Goal: Transaction & Acquisition: Obtain resource

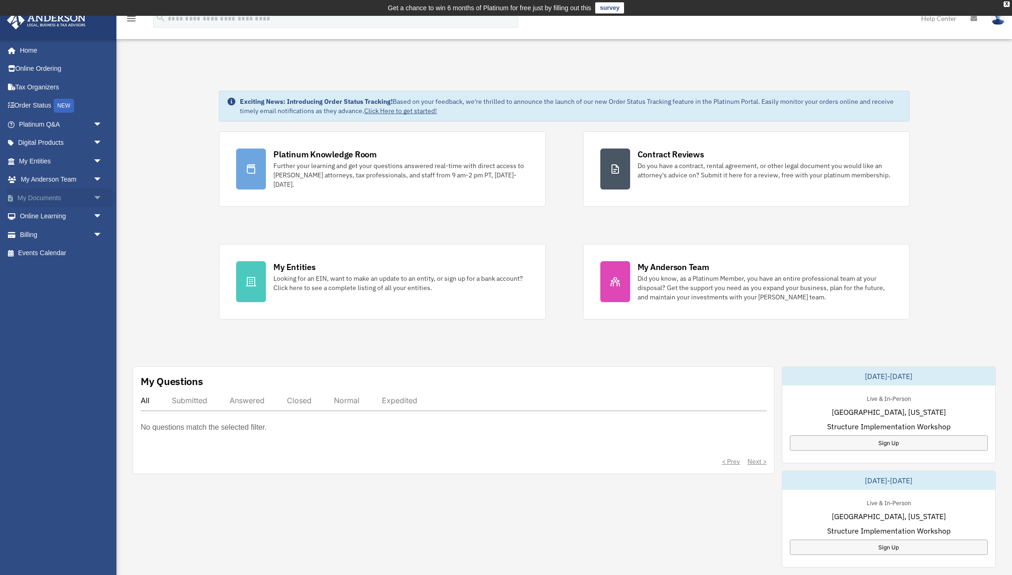
click at [67, 194] on link "My Documents arrow_drop_down" at bounding box center [62, 198] width 110 height 19
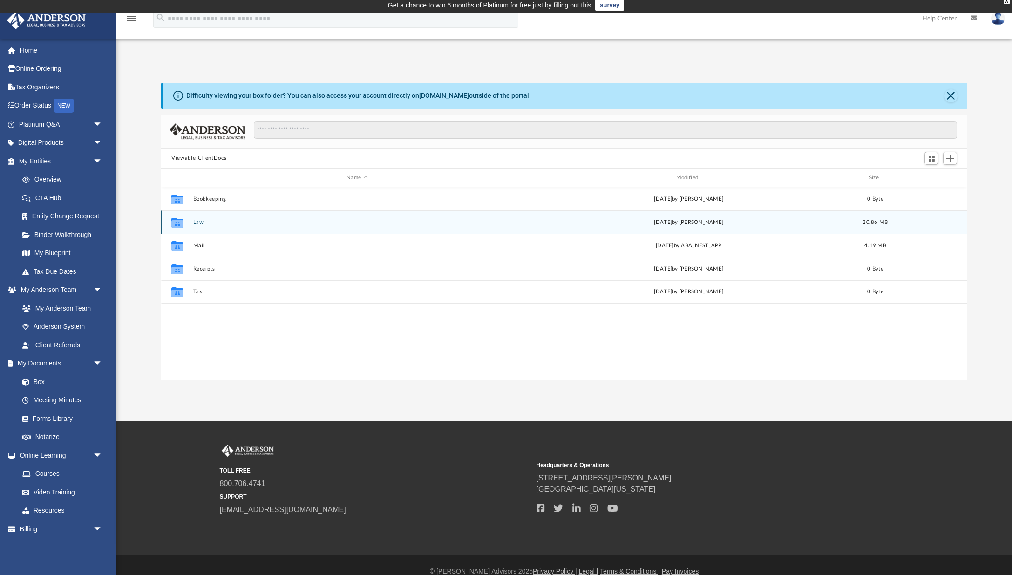
scroll to position [5, 0]
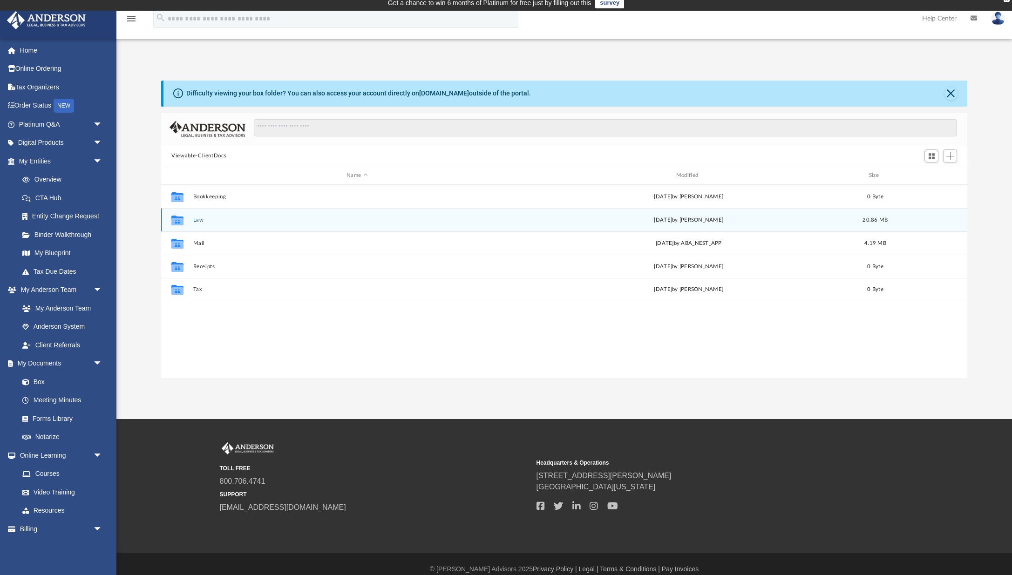
click at [664, 225] on div "Collaborated Folder Law Tue Aug 12 2025 by Nikki Llagas 20.86 MB" at bounding box center [564, 219] width 806 height 23
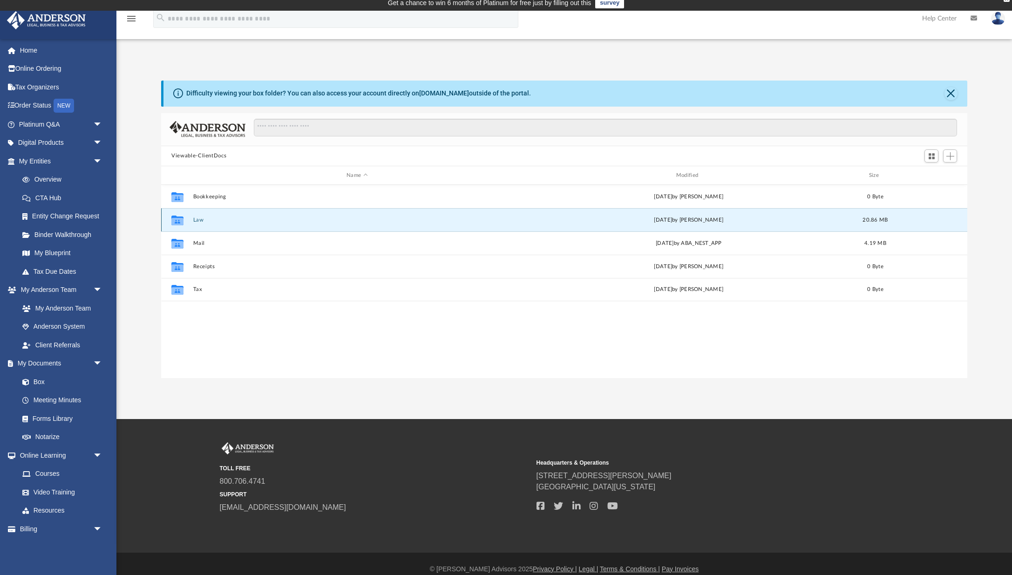
click at [194, 220] on button "Law" at bounding box center [357, 220] width 328 height 6
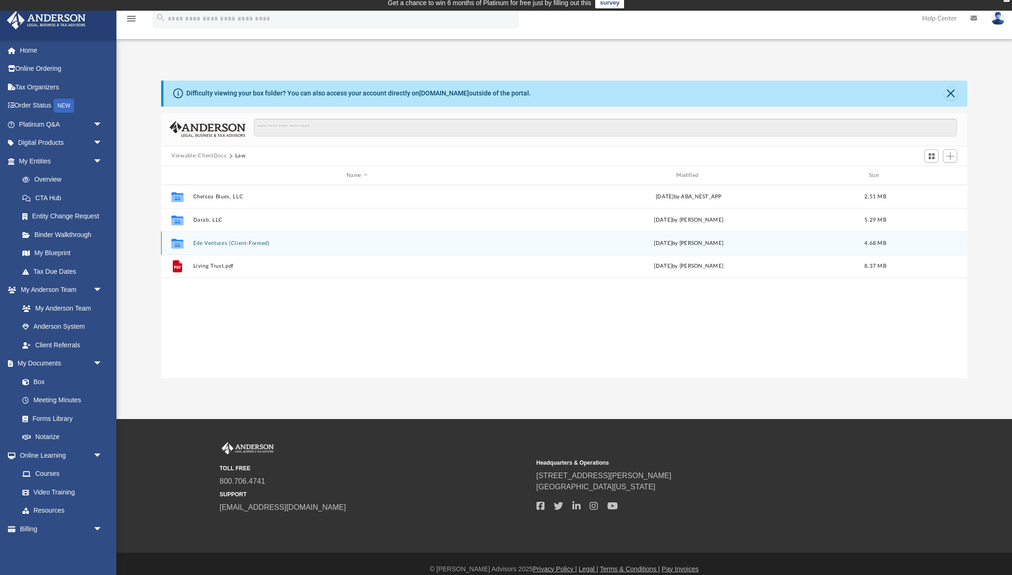
click at [235, 245] on button "Ede Ventures (Client-Formed)" at bounding box center [357, 243] width 328 height 6
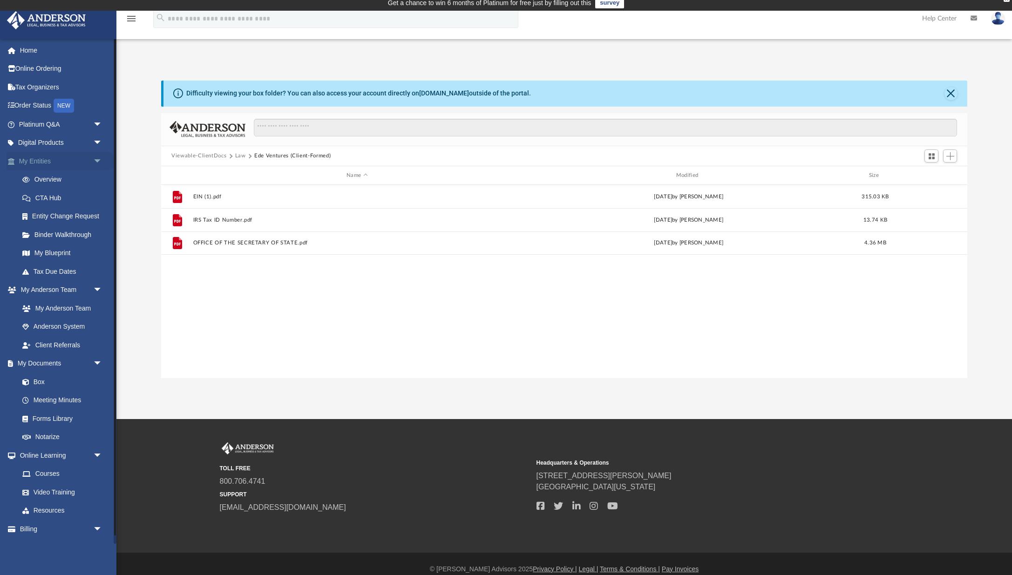
click at [99, 159] on span "arrow_drop_down" at bounding box center [102, 161] width 19 height 19
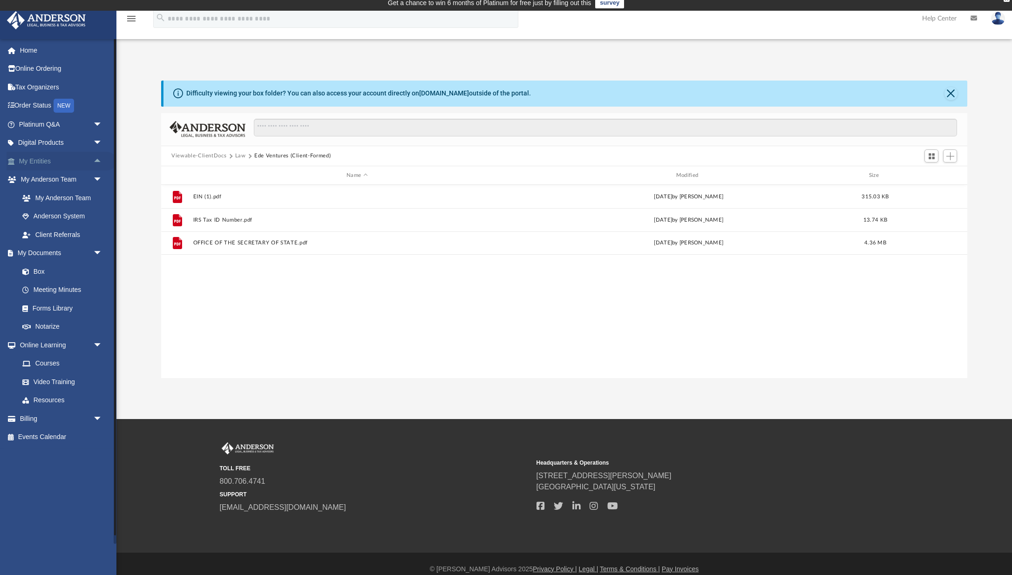
click at [97, 159] on span "arrow_drop_up" at bounding box center [102, 161] width 19 height 19
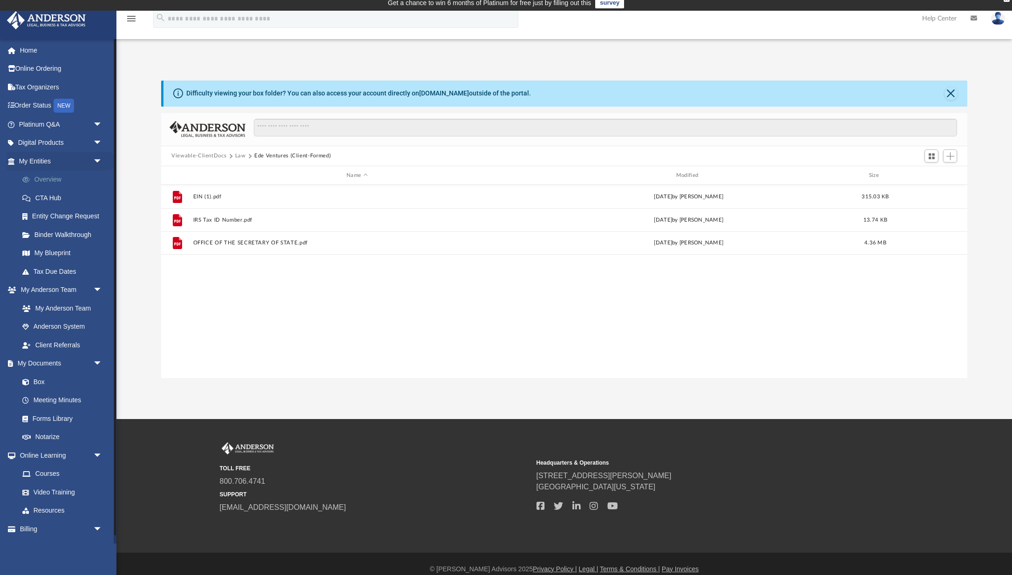
click at [58, 178] on link "Overview" at bounding box center [64, 179] width 103 height 19
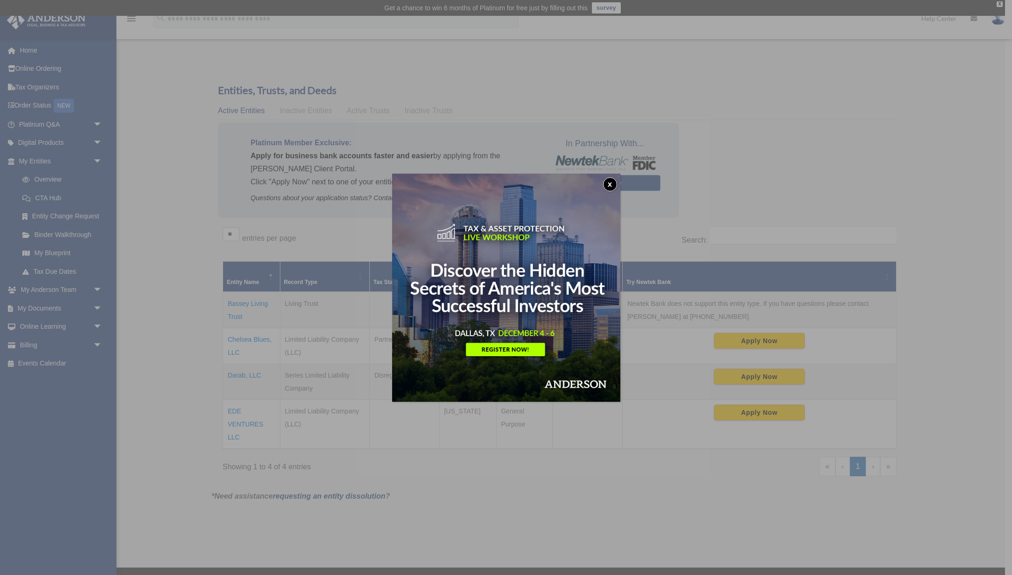
click at [611, 184] on button "x" at bounding box center [610, 184] width 14 height 14
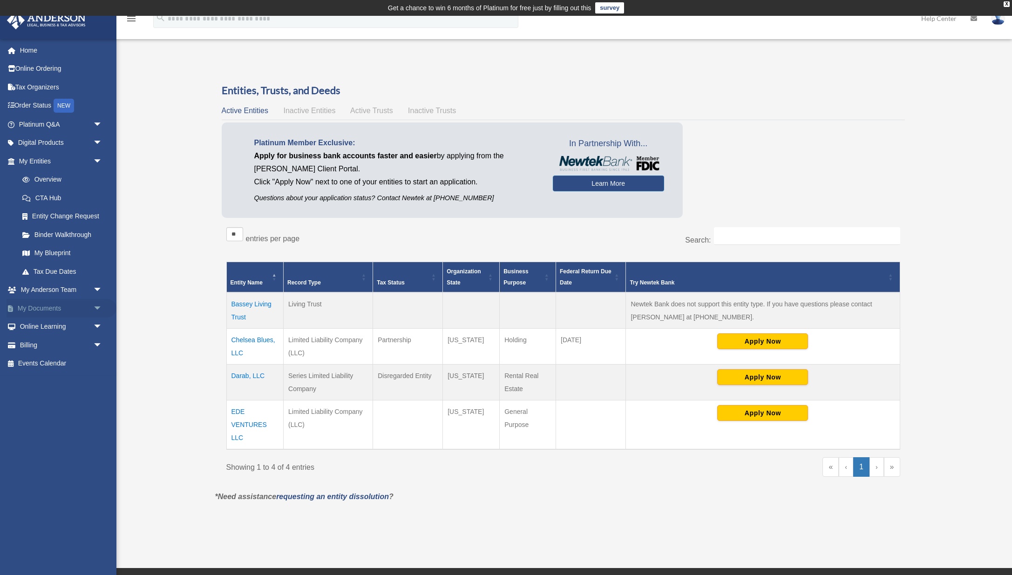
click at [63, 304] on link "My Documents arrow_drop_down" at bounding box center [62, 308] width 110 height 19
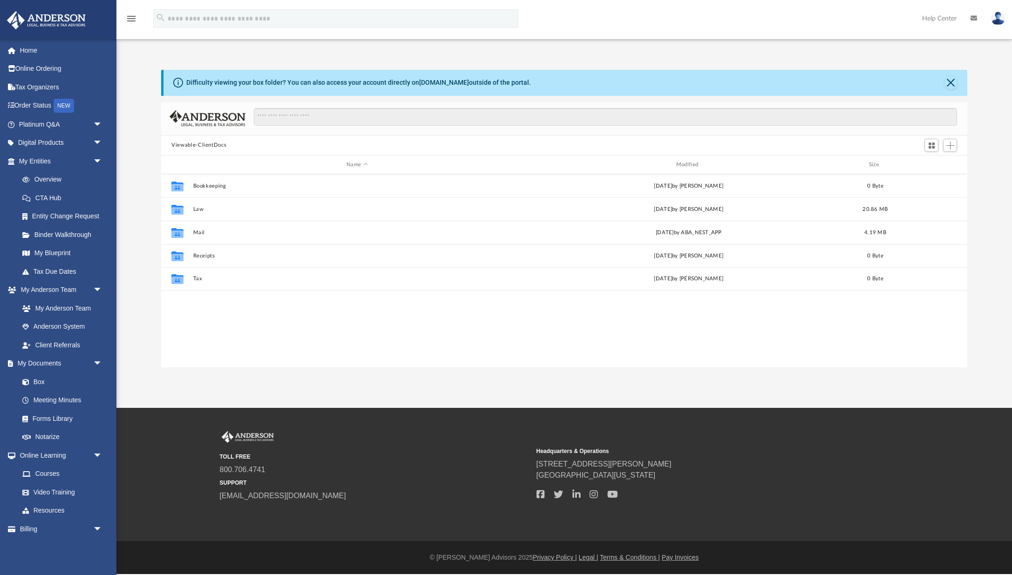
scroll to position [212, 806]
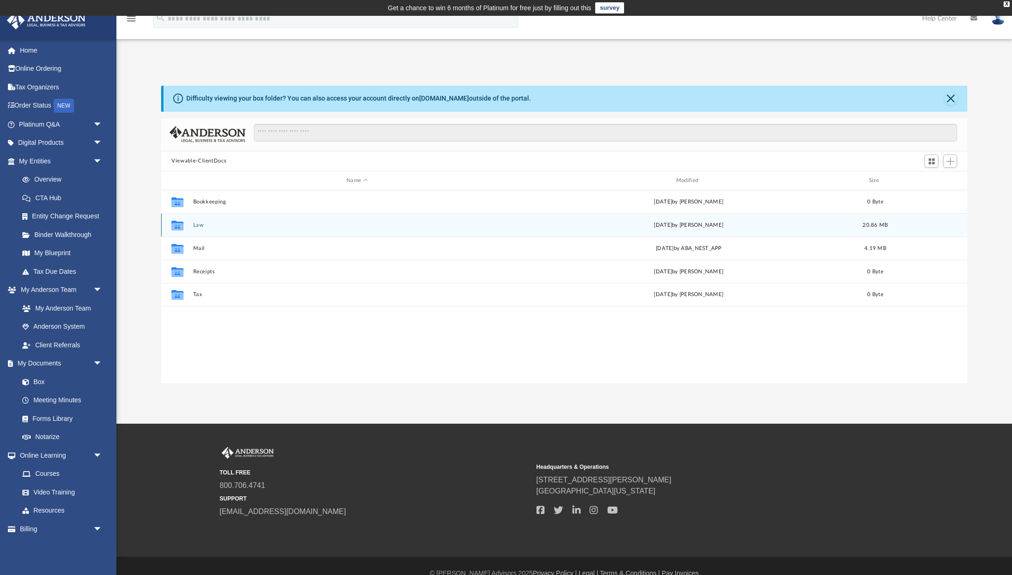
drag, startPoint x: 204, startPoint y: 223, endPoint x: 236, endPoint y: 233, distance: 33.0
click at [204, 224] on button "Law" at bounding box center [357, 225] width 328 height 6
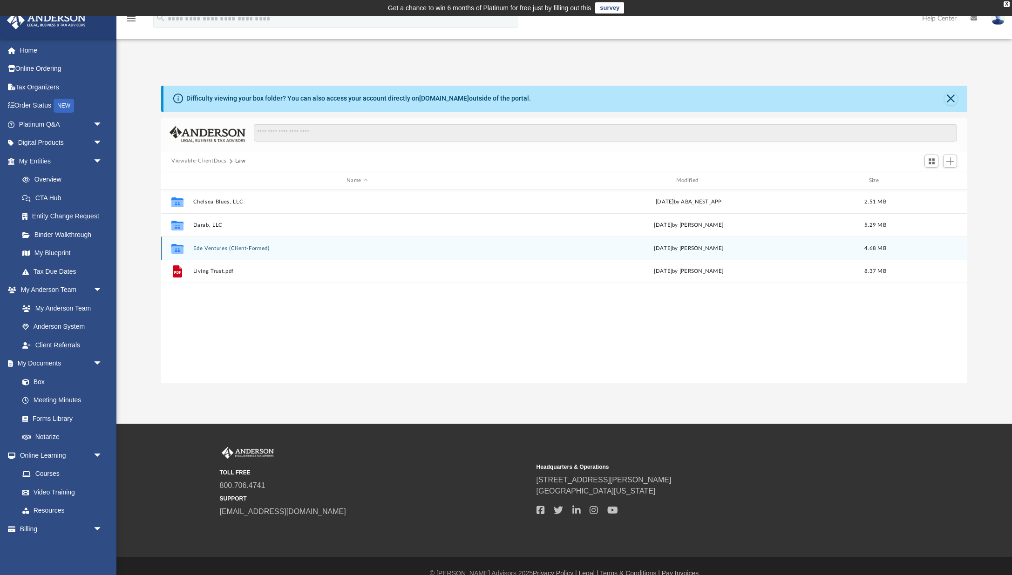
click at [265, 249] on button "Ede Ventures (Client-Formed)" at bounding box center [357, 248] width 328 height 6
click at [232, 248] on button "OFFICE OF THE SECRETARY OF STATE.pdf" at bounding box center [357, 248] width 328 height 6
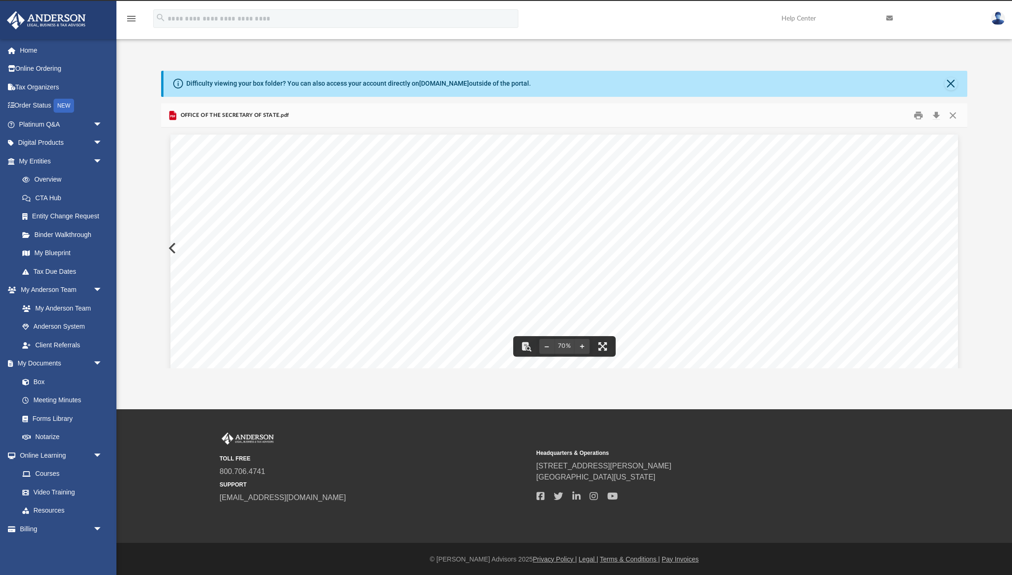
scroll to position [0, 0]
click at [951, 83] on button "Close" at bounding box center [950, 83] width 13 height 13
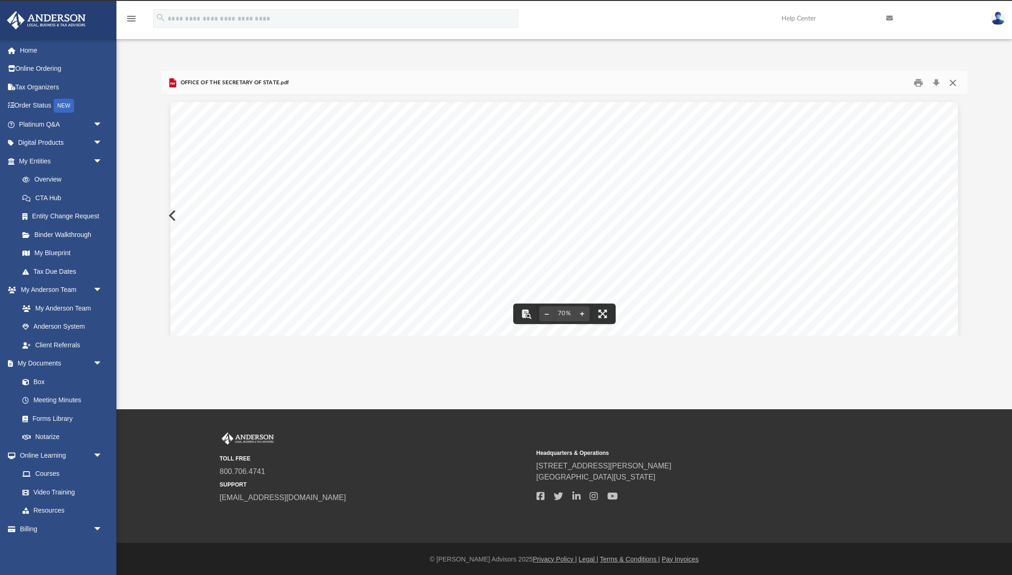
click at [956, 83] on button "Close" at bounding box center [952, 82] width 17 height 14
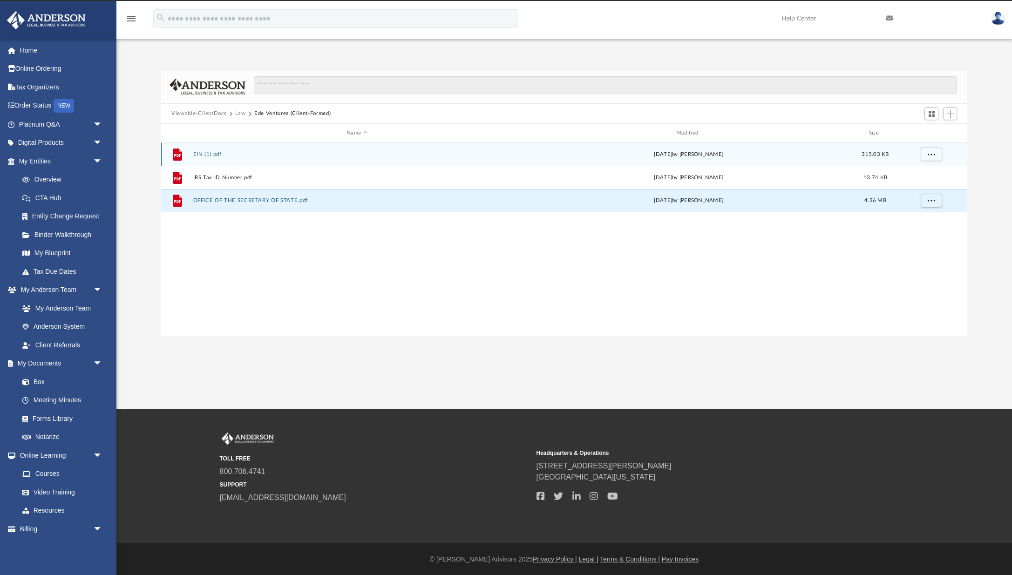
click at [361, 156] on button "EIN (1).pdf" at bounding box center [357, 154] width 328 height 6
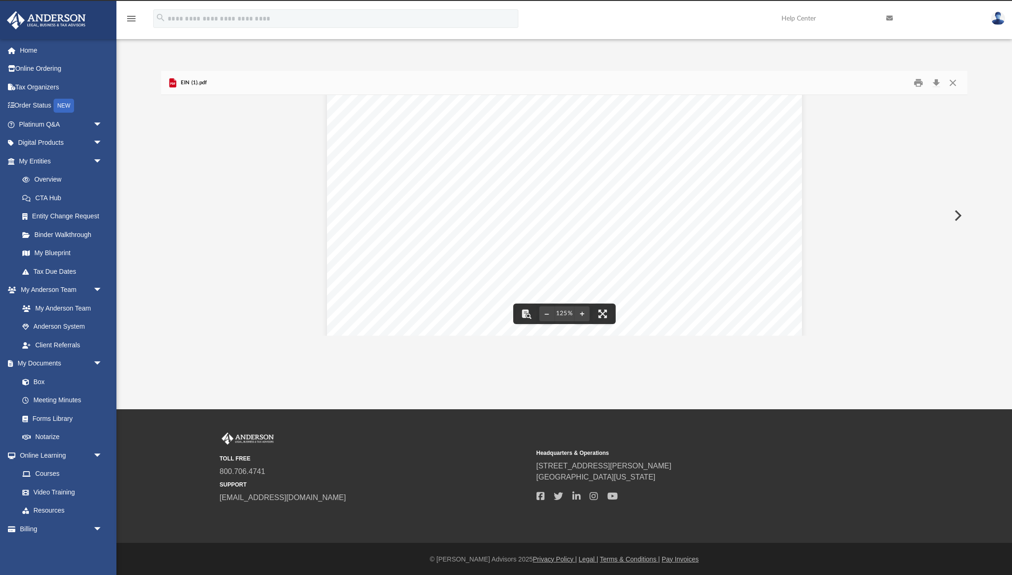
scroll to position [314, 0]
click at [952, 82] on button "Close" at bounding box center [952, 82] width 17 height 14
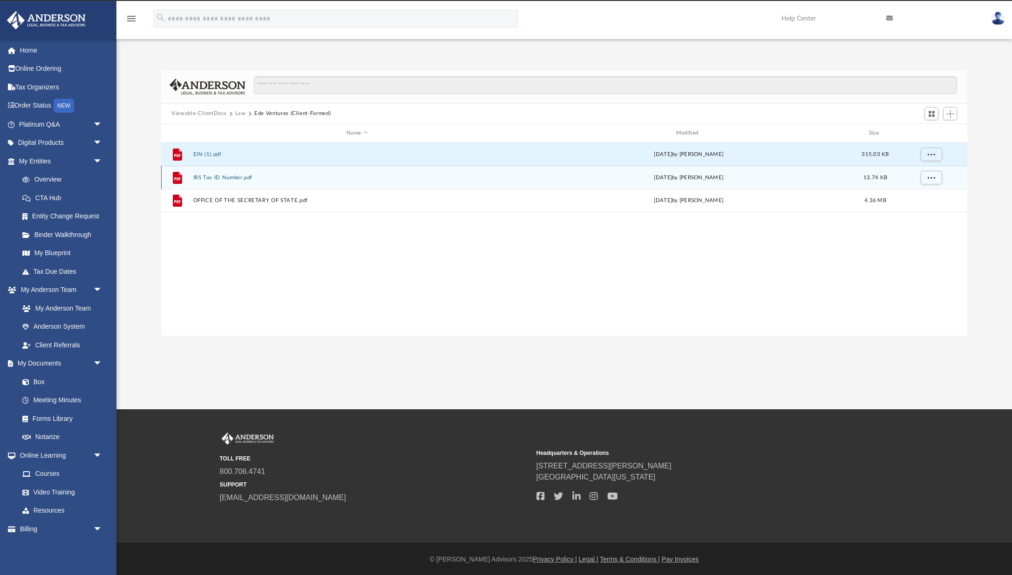
click at [248, 180] on button "IRS Tax ID Number.pdf" at bounding box center [357, 178] width 328 height 6
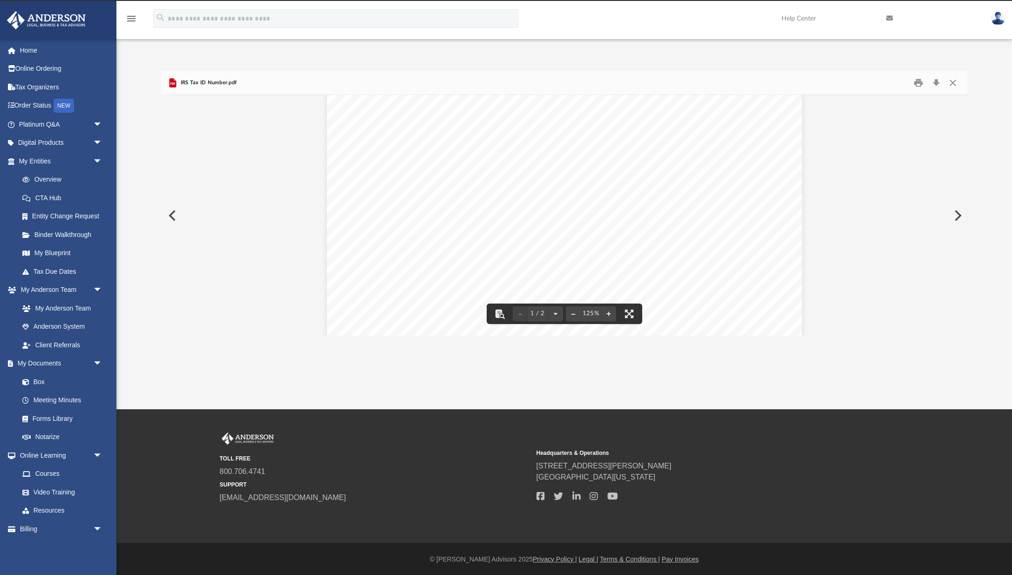
scroll to position [181, 0]
click at [955, 83] on button "Close" at bounding box center [952, 82] width 17 height 14
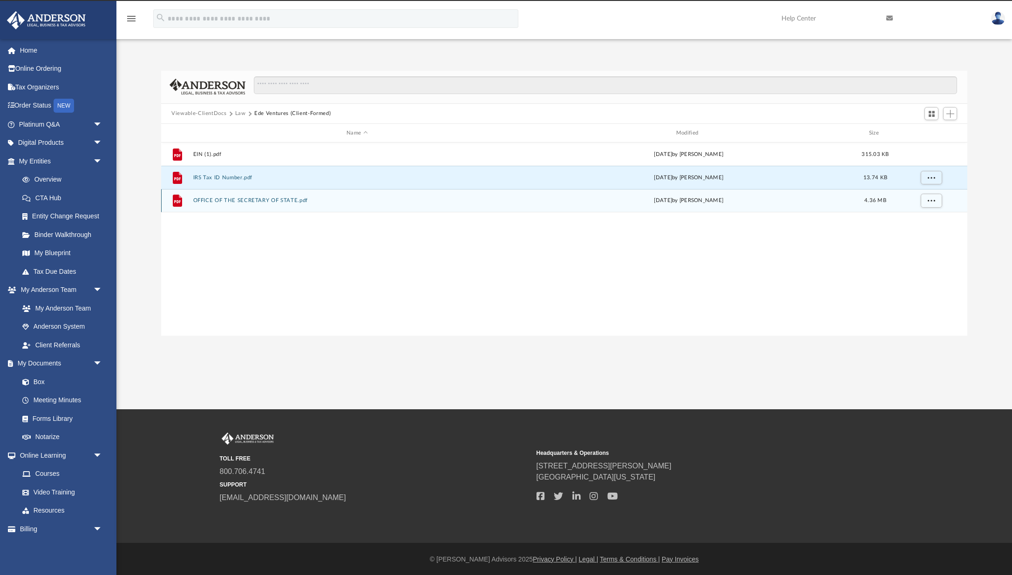
click at [326, 202] on button "OFFICE OF THE SECRETARY OF STATE.pdf" at bounding box center [357, 201] width 328 height 6
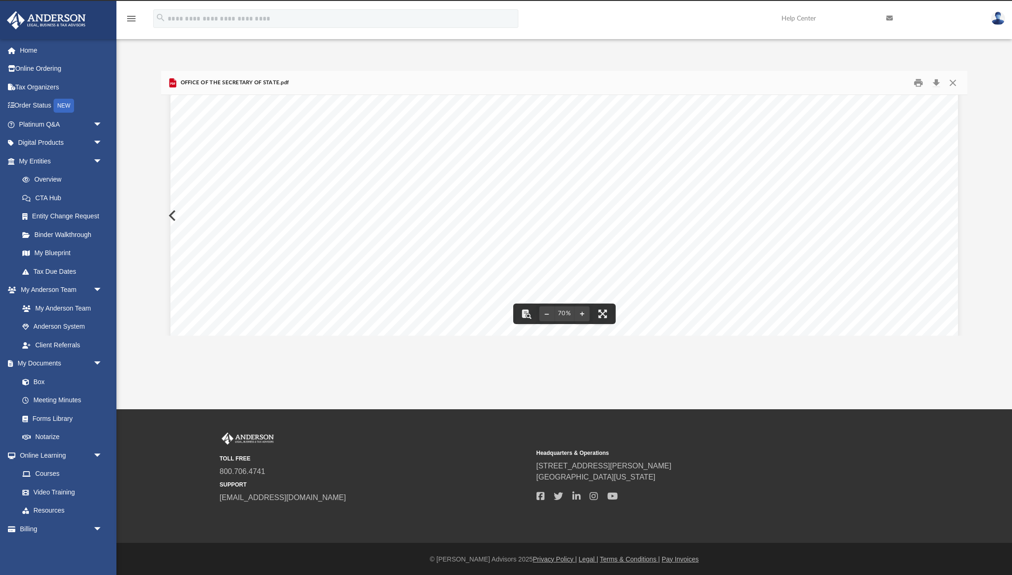
scroll to position [432, 0]
click at [920, 83] on button "Print" at bounding box center [918, 82] width 19 height 14
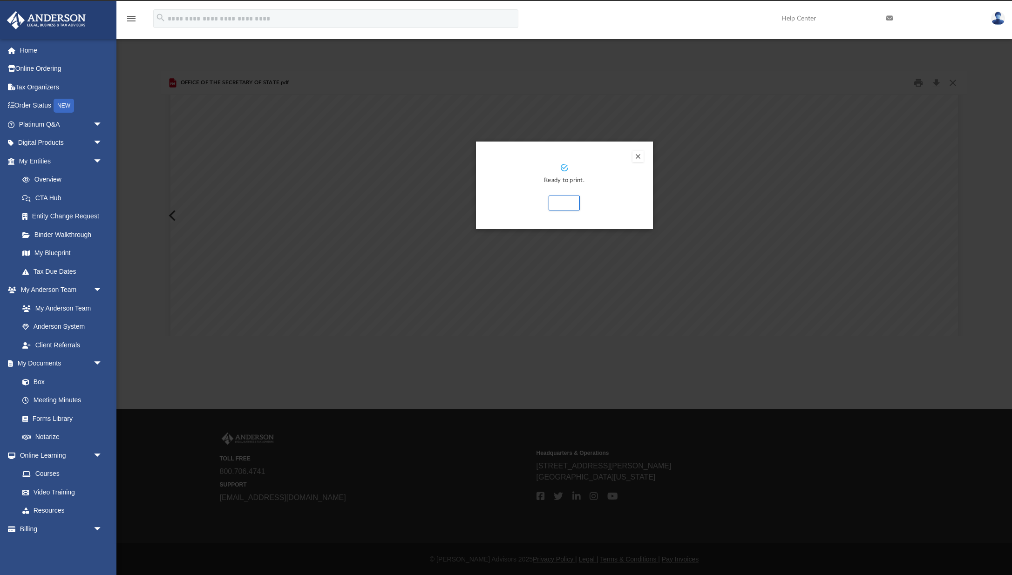
drag, startPoint x: 636, startPoint y: 157, endPoint x: 647, endPoint y: 166, distance: 14.0
click at [636, 157] on button "Preview" at bounding box center [637, 156] width 11 height 11
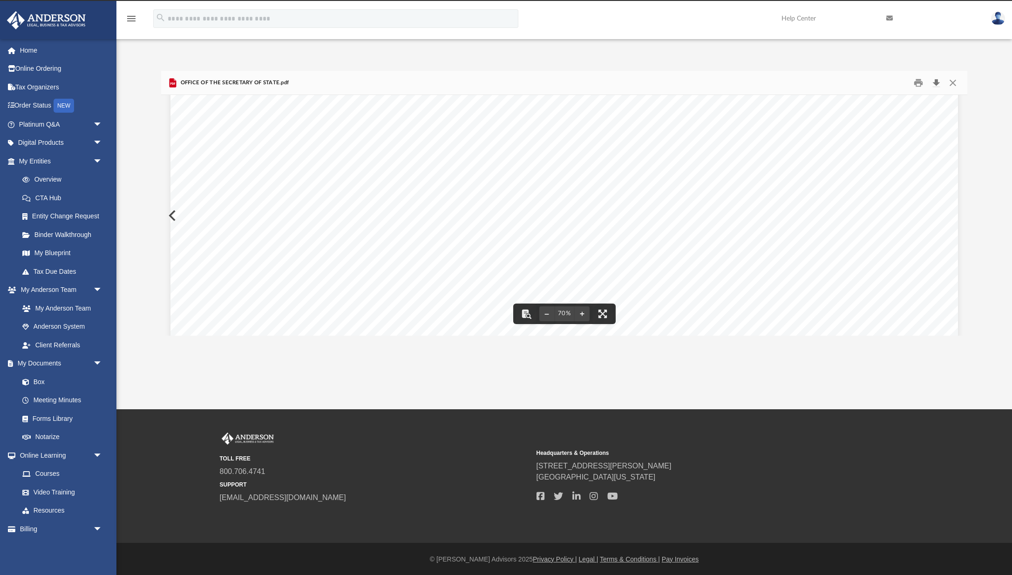
click at [940, 82] on button "Download" at bounding box center [935, 82] width 17 height 14
